Goal: Register for event/course

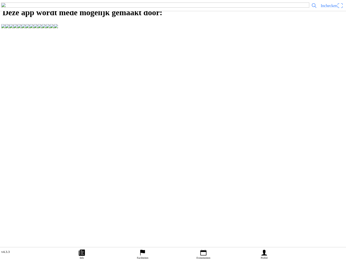
click at [256, 252] on link "Profiel" at bounding box center [264, 253] width 61 height 13
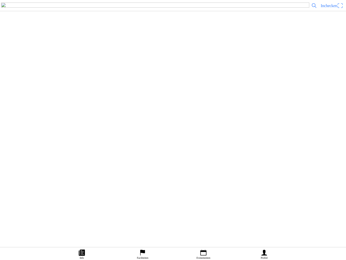
click at [112, 62] on ion-label "Faciliteiten" at bounding box center [170, 59] width 333 height 5
click at [51, 23] on div "MSV Motordrenthe" at bounding box center [180, 18] width 317 height 15
click at [0, 0] on slot "Evenementen" at bounding box center [0, 0] width 0 height 0
click at [68, 193] on h2 ""[PERSON_NAME] Memorial" DXCS Havelte [DATE]" at bounding box center [179, 190] width 315 height 7
click at [258, 133] on ion-label "Inschrijvingen" at bounding box center [258, 130] width 19 height 6
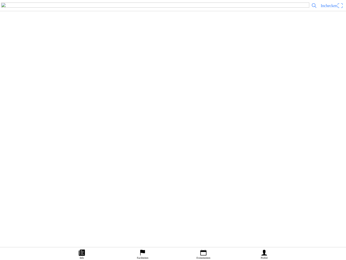
scroll to position [143, 0]
click at [38, 142] on h3 "[EMAIL_ADDRESS][DOMAIN_NAME]" at bounding box center [170, 140] width 333 height 4
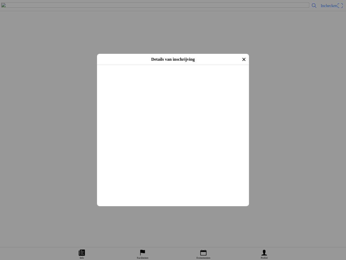
scroll to position [41, 0]
